Goal: Task Accomplishment & Management: Manage account settings

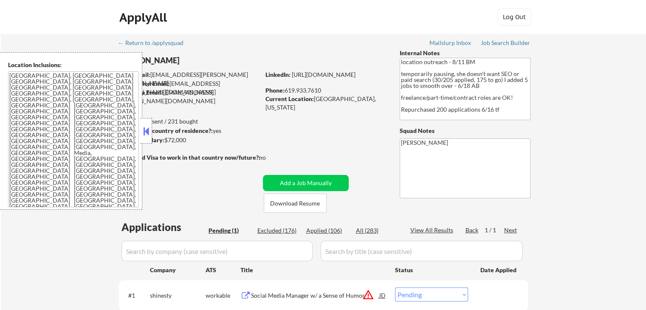
click at [147, 130] on button at bounding box center [145, 131] width 9 height 13
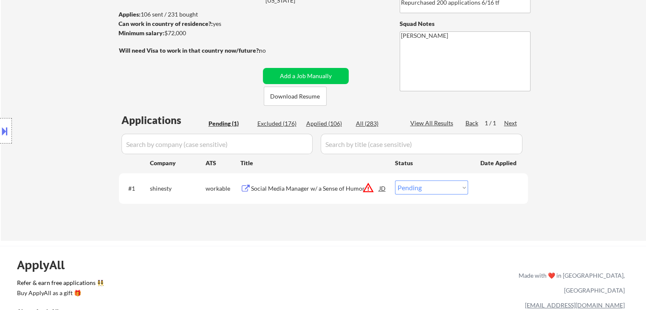
scroll to position [127, 0]
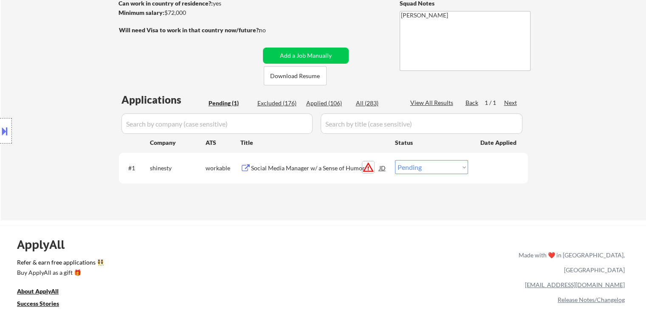
click at [364, 167] on button "warning_amber" at bounding box center [368, 167] width 12 height 12
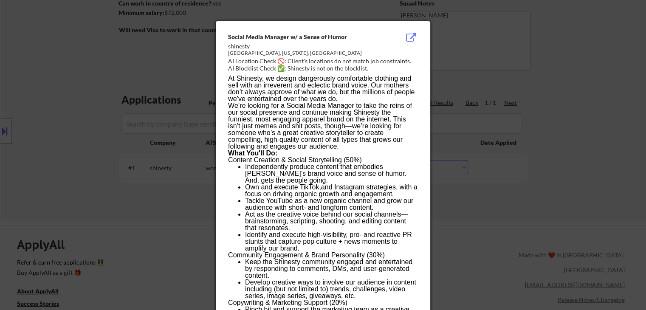
click at [144, 200] on div at bounding box center [323, 155] width 646 height 310
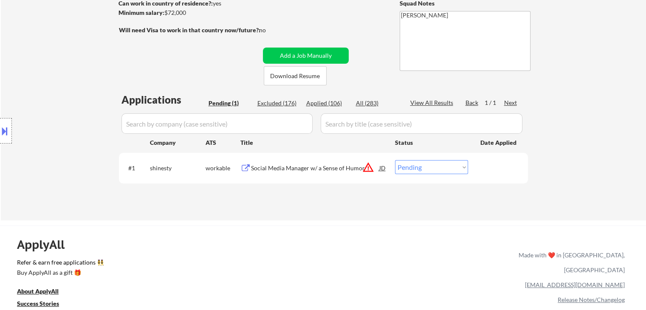
click at [274, 164] on div "Social Media Manager w/ a Sense of Humor" at bounding box center [315, 168] width 128 height 8
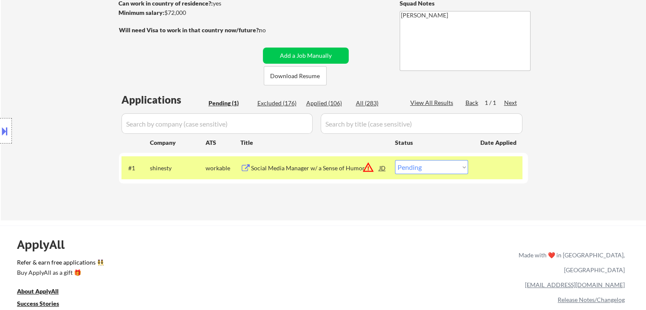
click at [2, 131] on button at bounding box center [4, 131] width 9 height 14
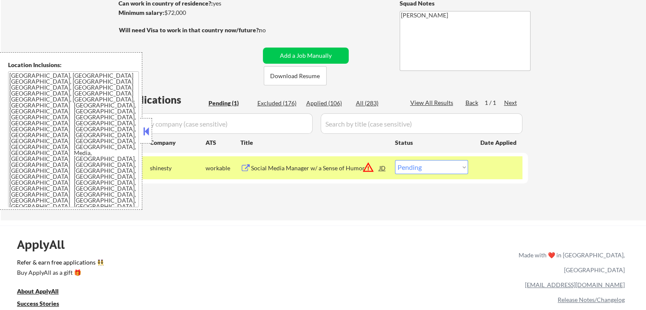
click at [428, 169] on select "Choose an option... Pending Applied Excluded (Questions) Excluded (Expired) Exc…" at bounding box center [431, 167] width 73 height 14
select select ""excluded__location_""
click at [395, 160] on select "Choose an option... Pending Applied Excluded (Questions) Excluded (Expired) Exc…" at bounding box center [431, 167] width 73 height 14
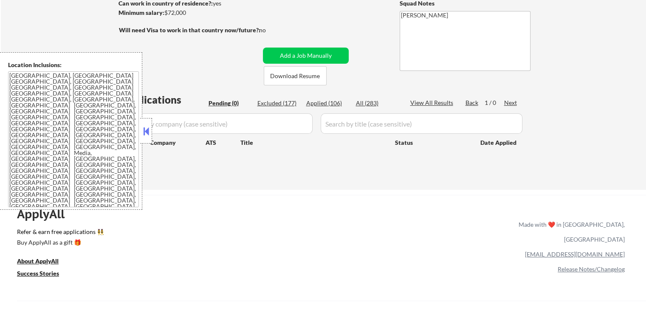
click at [147, 129] on button at bounding box center [145, 131] width 9 height 13
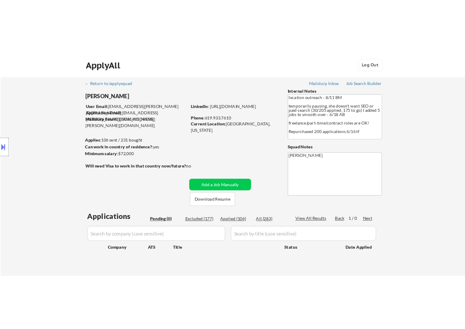
scroll to position [42, 0]
